Goal: Find specific page/section: Find specific page/section

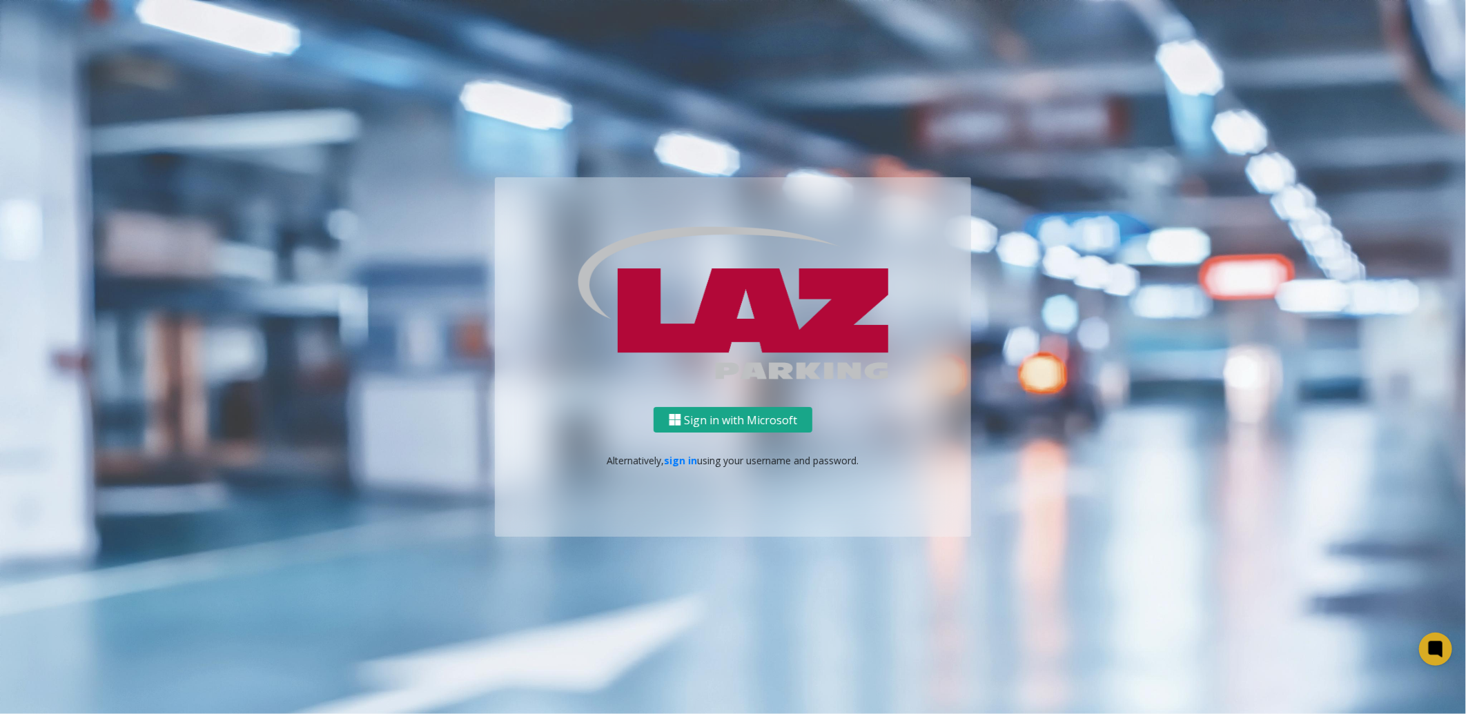
drag, startPoint x: 770, startPoint y: 424, endPoint x: 762, endPoint y: 429, distance: 9.3
click at [768, 424] on button "Sign in with Microsoft" at bounding box center [732, 420] width 159 height 26
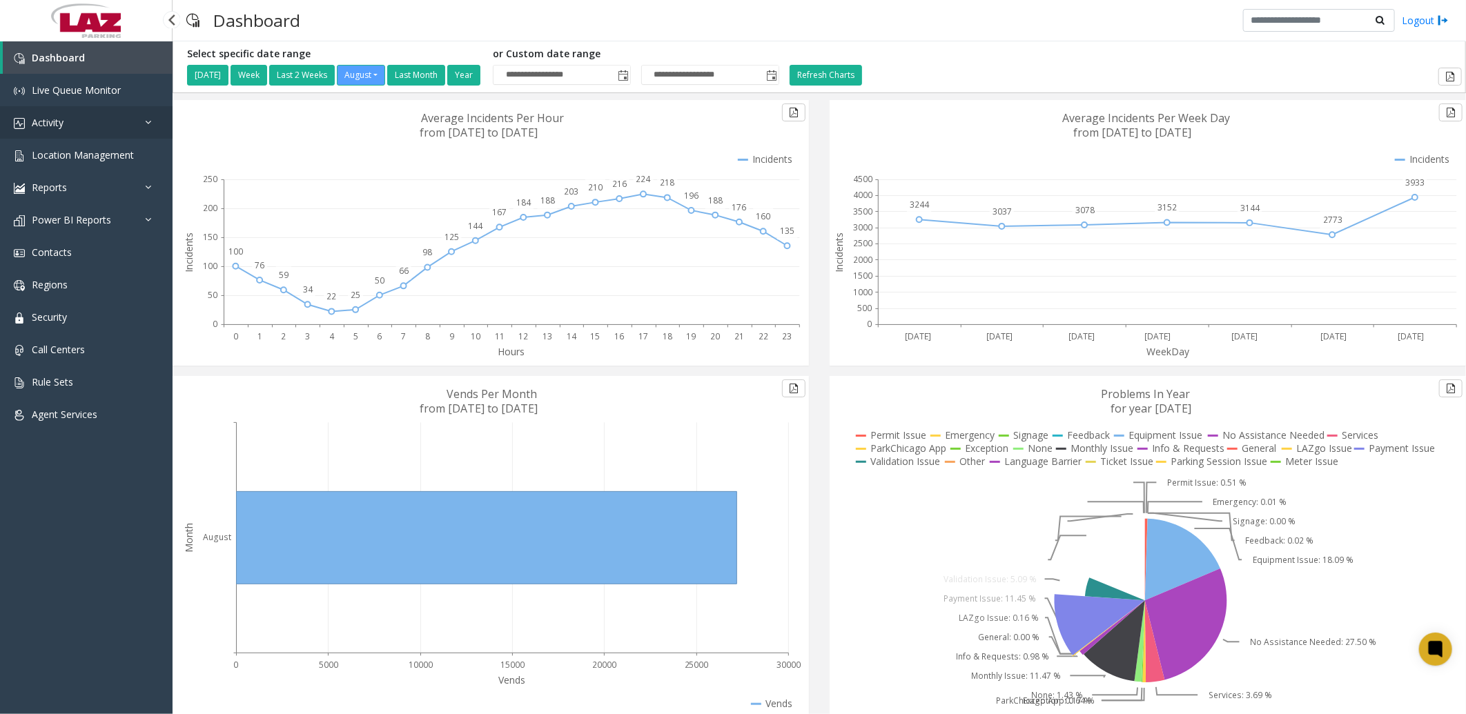
click at [60, 118] on span "Activity" at bounding box center [48, 122] width 32 height 13
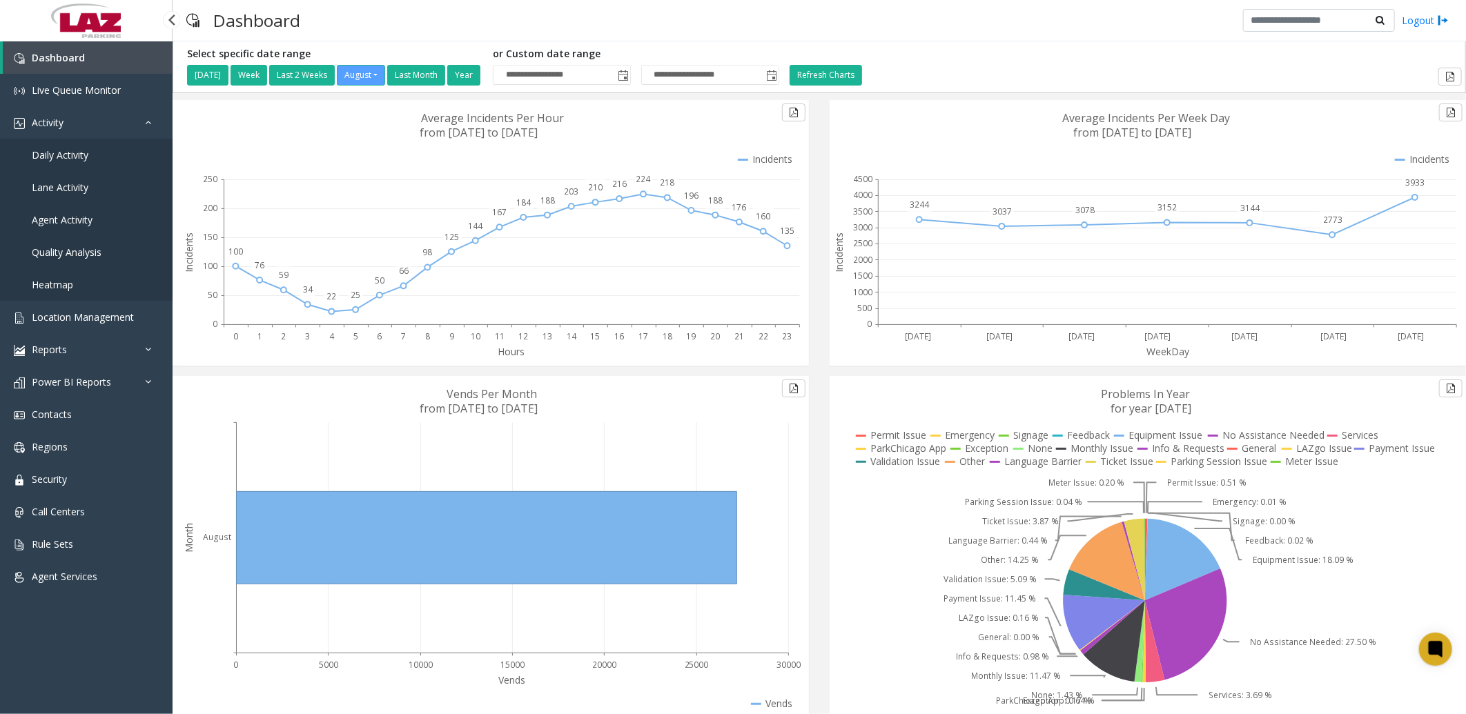
click at [53, 148] on span "Daily Activity" at bounding box center [60, 154] width 57 height 13
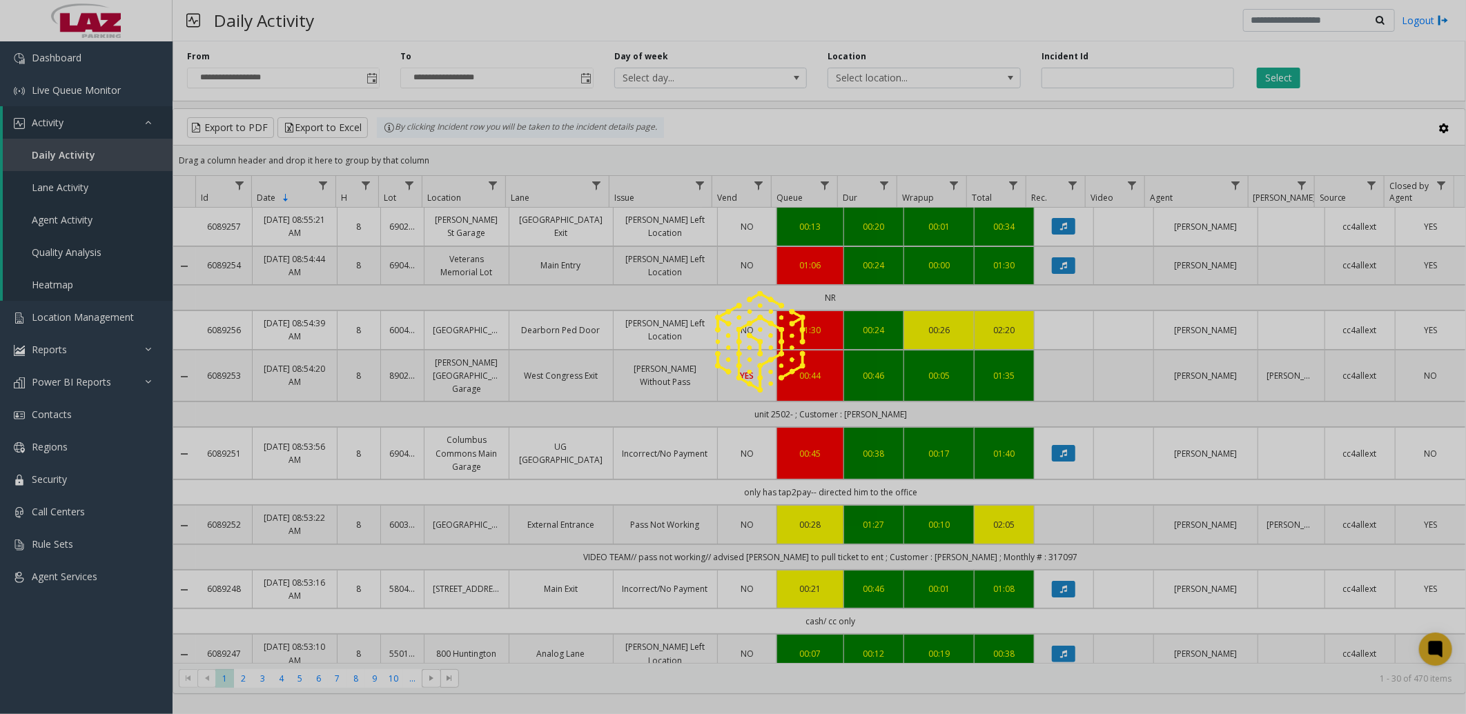
click at [847, 81] on div at bounding box center [733, 357] width 1466 height 714
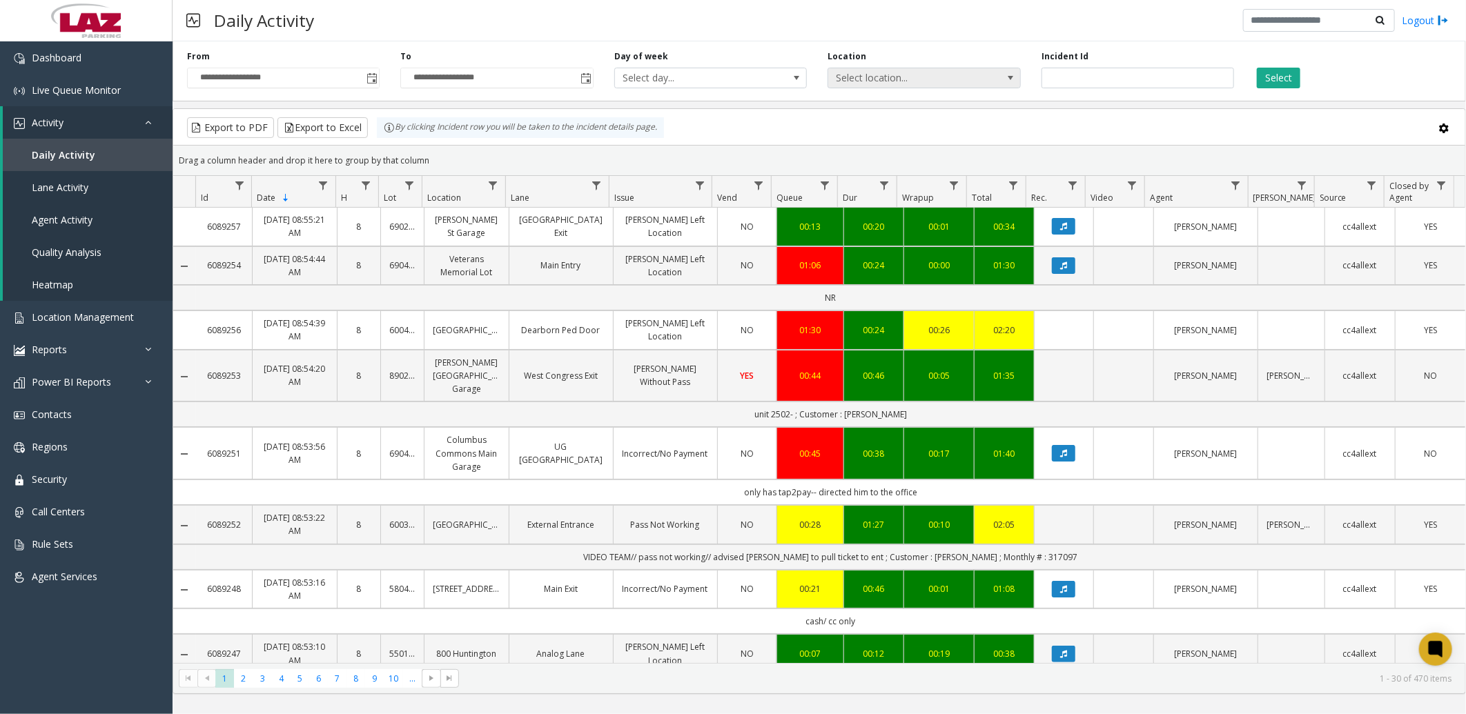
click at [889, 68] on span "Select location..." at bounding box center [904, 77] width 153 height 19
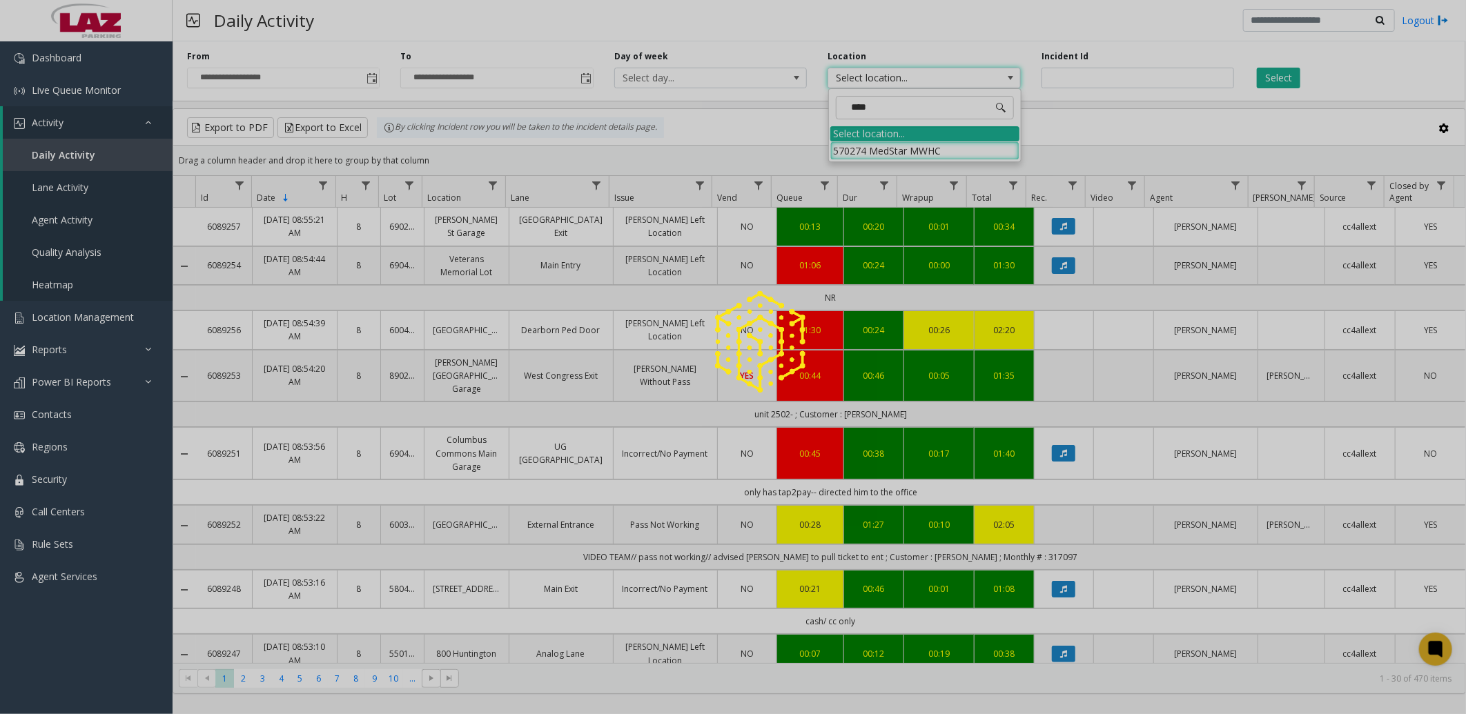
type input "*****"
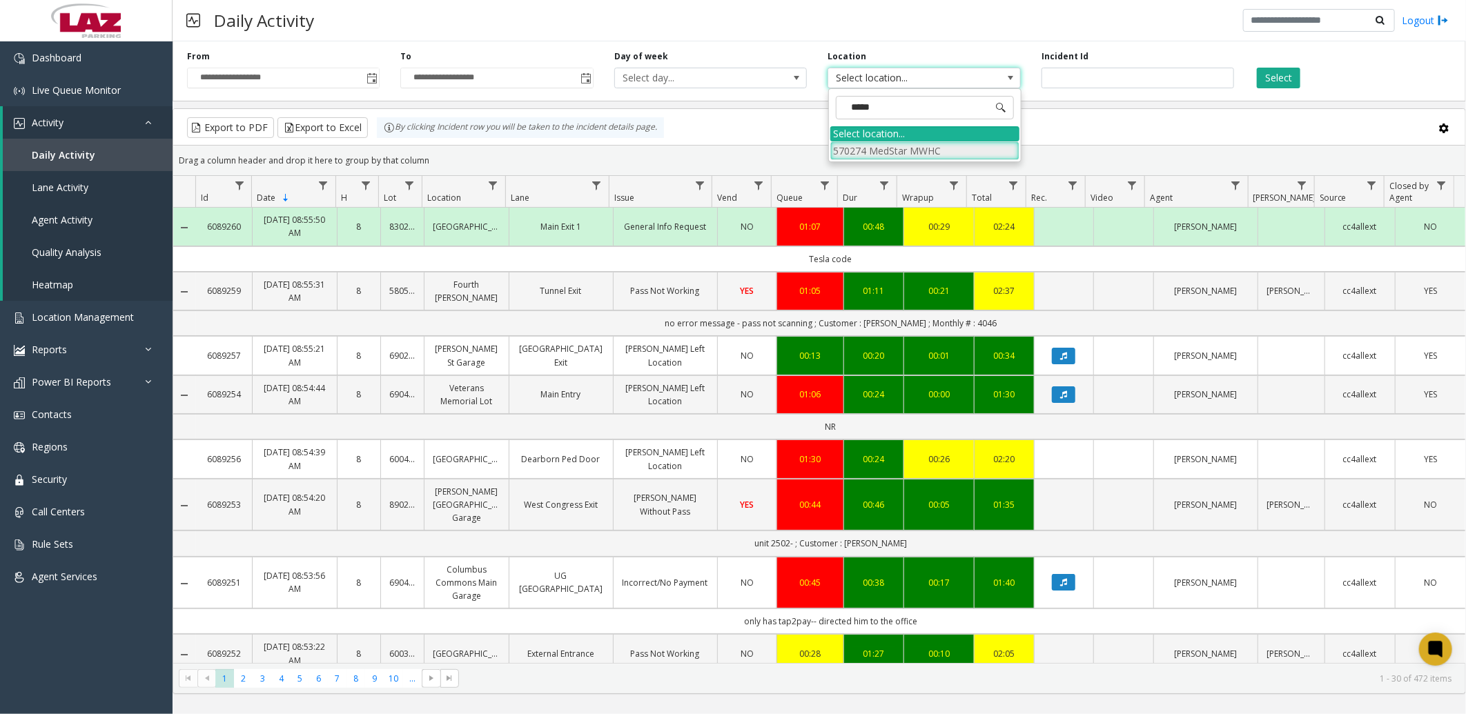
click at [934, 153] on li "570274 MedStar MWHC" at bounding box center [924, 150] width 189 height 19
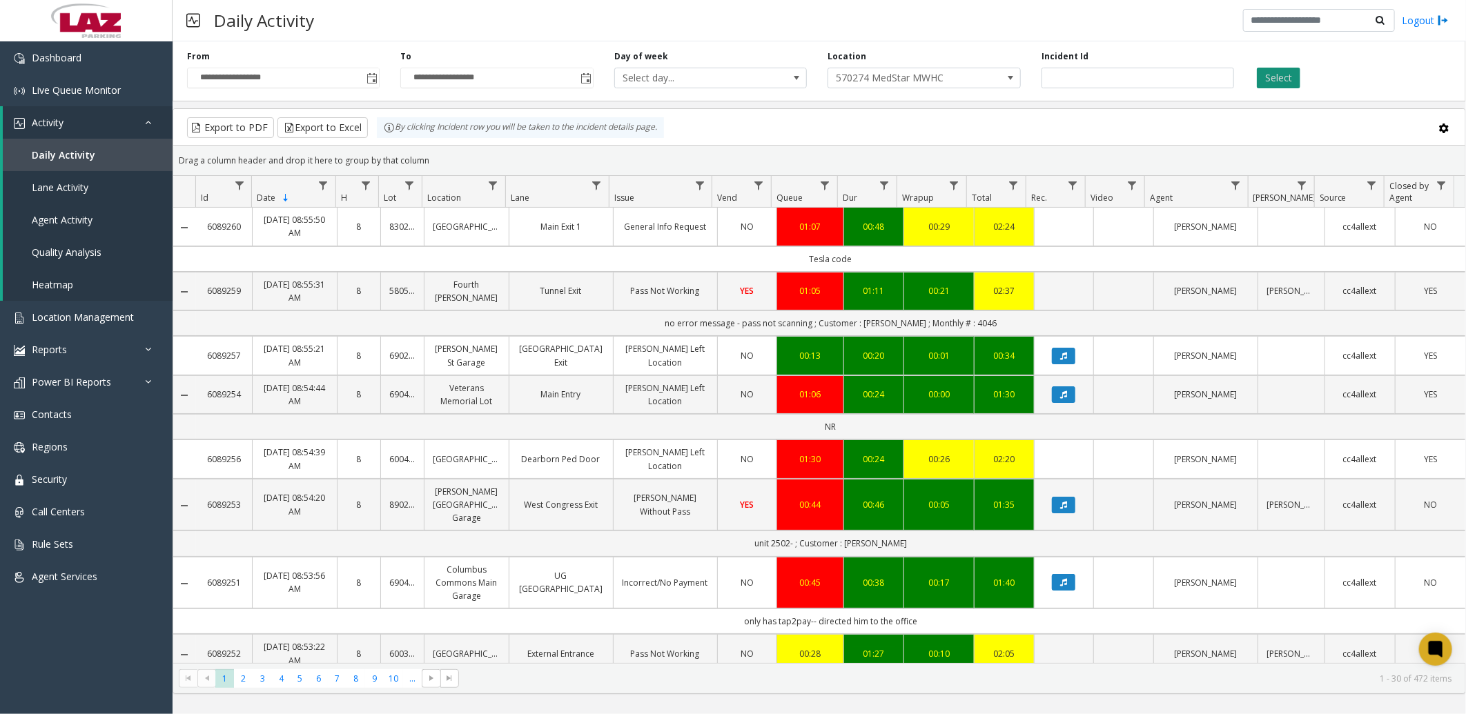
click at [1279, 72] on button "Select" at bounding box center [1278, 78] width 43 height 21
